Goal: Task Accomplishment & Management: Use online tool/utility

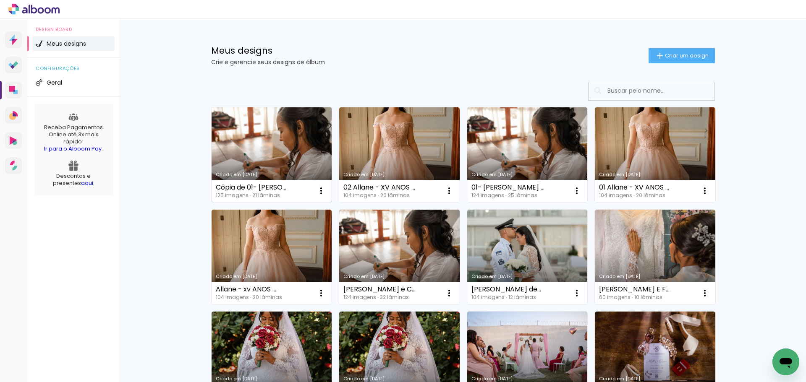
click at [269, 143] on link "Criado em [DATE]" at bounding box center [272, 154] width 120 height 95
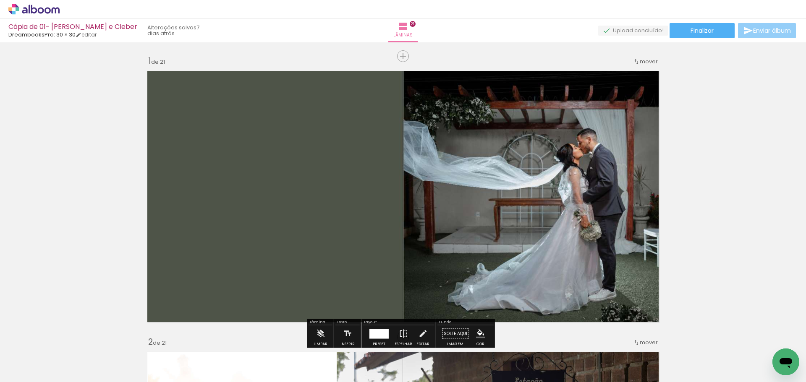
click at [402, 34] on iron-icon at bounding box center [748, 31] width 10 height 10
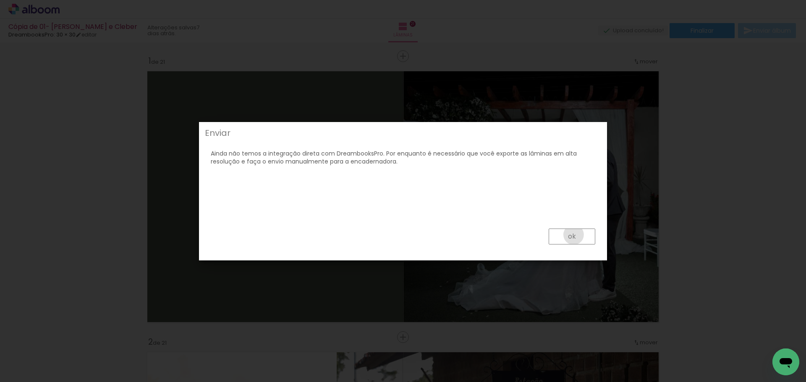
click at [0, 0] on slot "ok" at bounding box center [0, 0] width 0 height 0
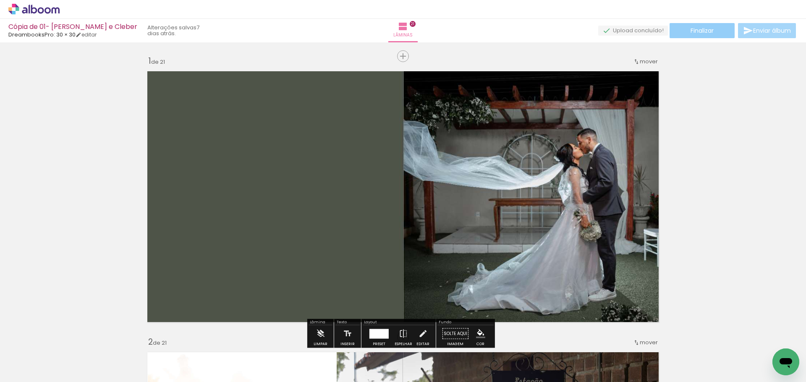
click at [402, 34] on span "Finalizar" at bounding box center [702, 31] width 23 height 6
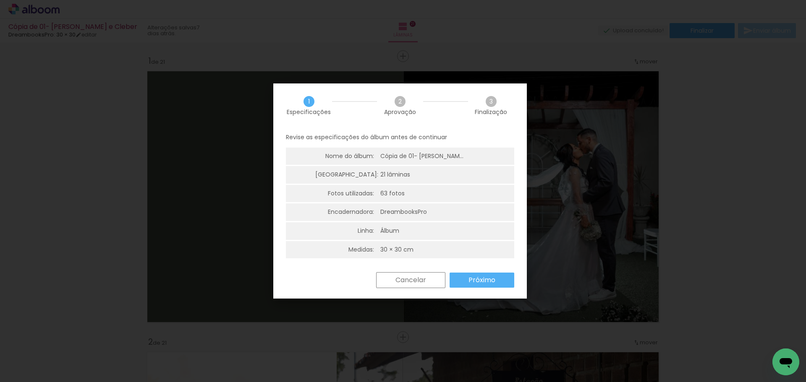
click at [0, 0] on slot "Próximo" at bounding box center [0, 0] width 0 height 0
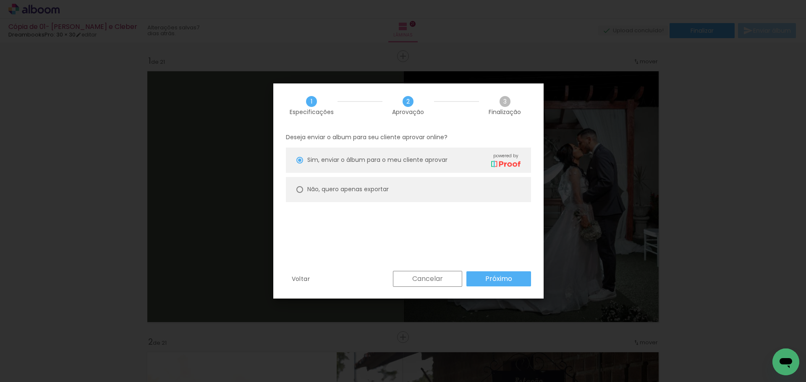
click at [0, 0] on slot "Não, quero apenas exportar" at bounding box center [0, 0] width 0 height 0
type paper-radio-button "on"
click at [0, 0] on slot "Próximo" at bounding box center [0, 0] width 0 height 0
type input "Alta, 300 DPI"
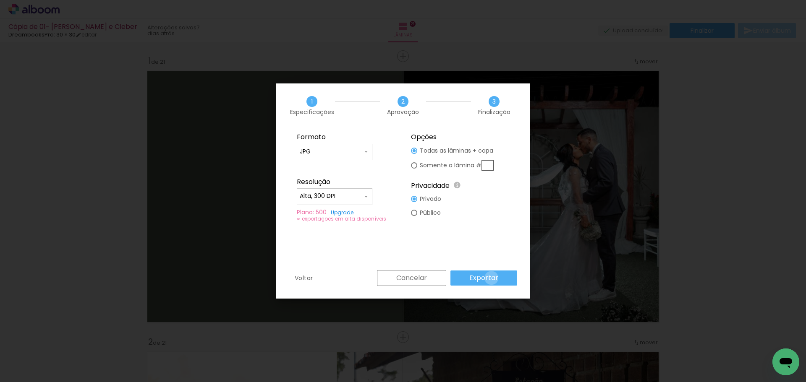
click at [0, 0] on slot "Exportar" at bounding box center [0, 0] width 0 height 0
